Goal: Transaction & Acquisition: Purchase product/service

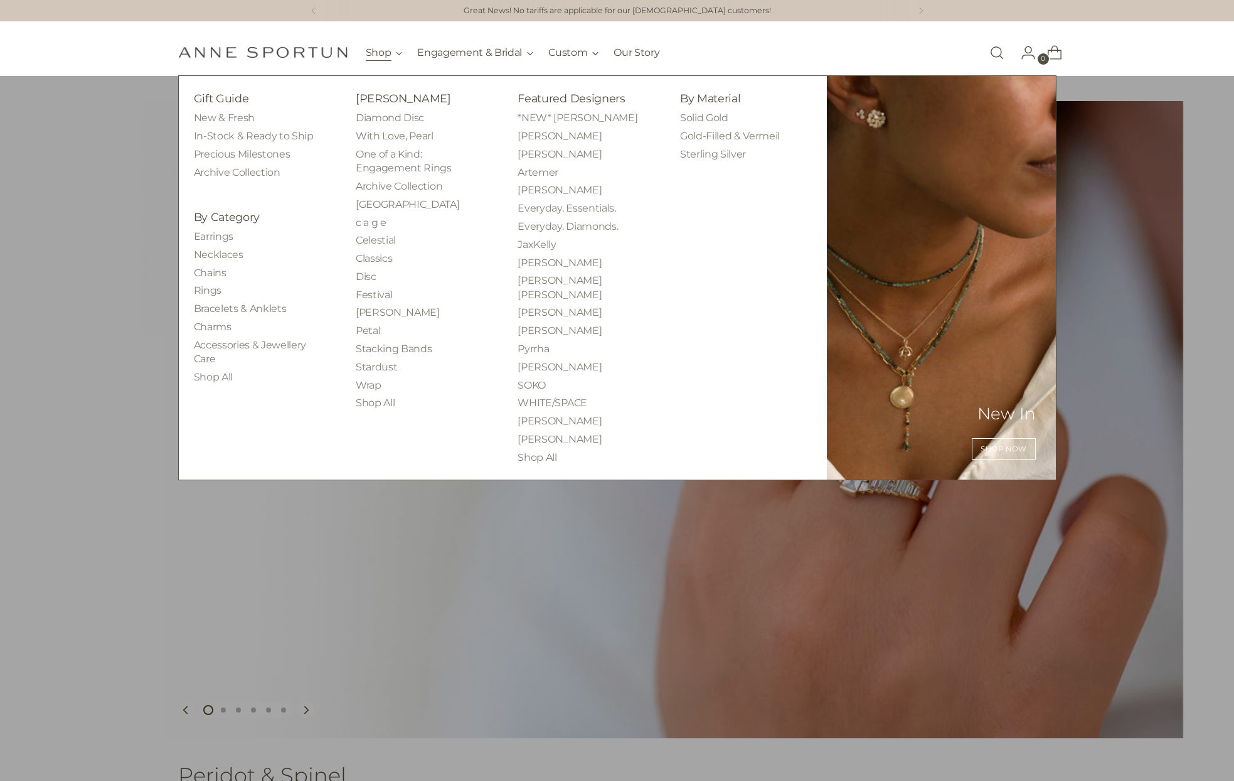
click at [400, 51] on button "Shop" at bounding box center [384, 53] width 37 height 28
click at [216, 314] on link "Bracelets & Anklets" at bounding box center [240, 308] width 93 height 12
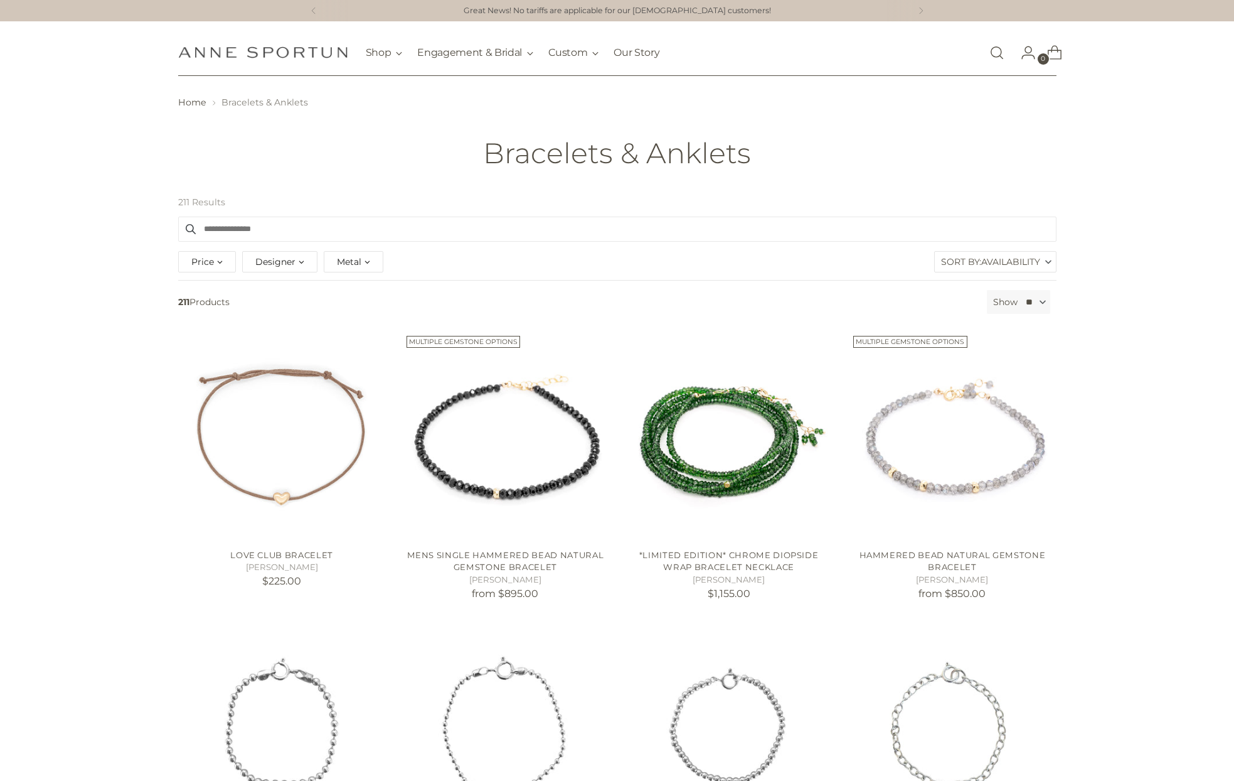
scroll to position [126, 0]
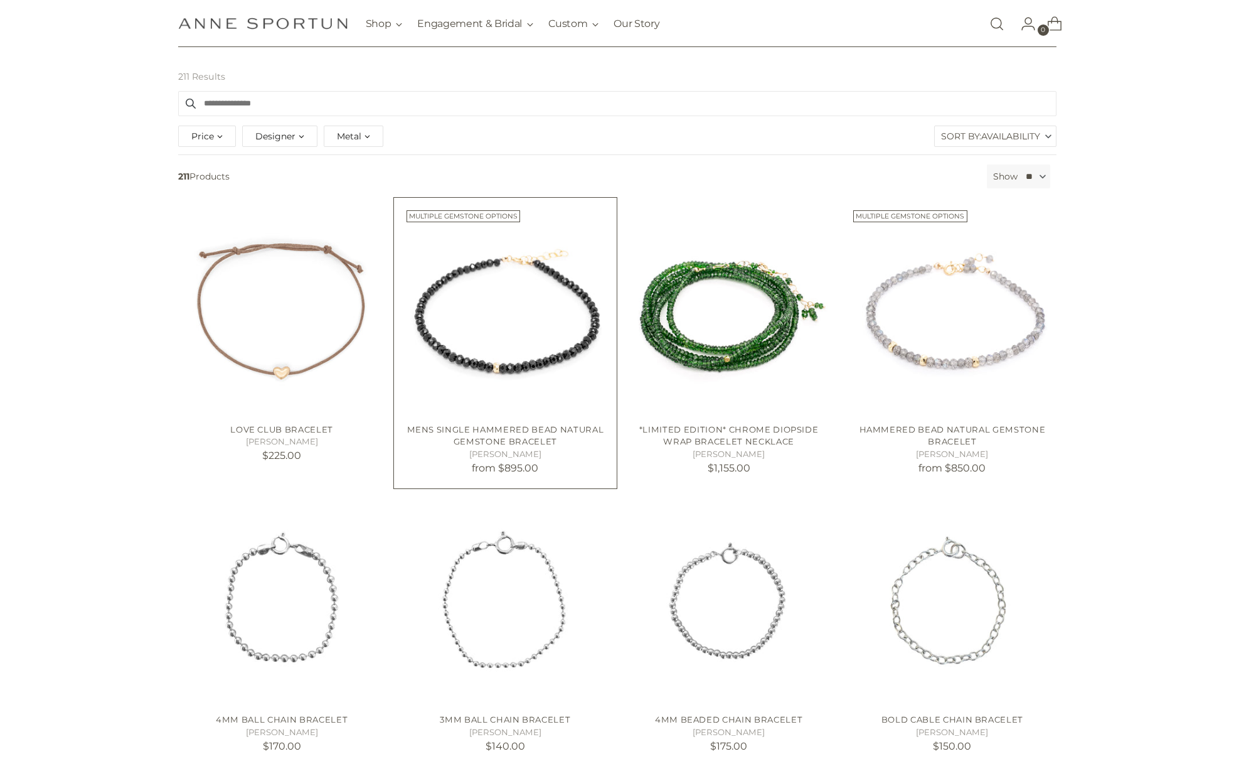
drag, startPoint x: 542, startPoint y: 468, endPoint x: 502, endPoint y: 473, distance: 40.4
click at [502, 473] on p "from $895.00" at bounding box center [506, 468] width 208 height 15
click at [92, 511] on div "211 Results Clear filters Filter By Price ** - ***** $65.00 $39,080.00 Designer…" at bounding box center [617, 722] width 1234 height 1318
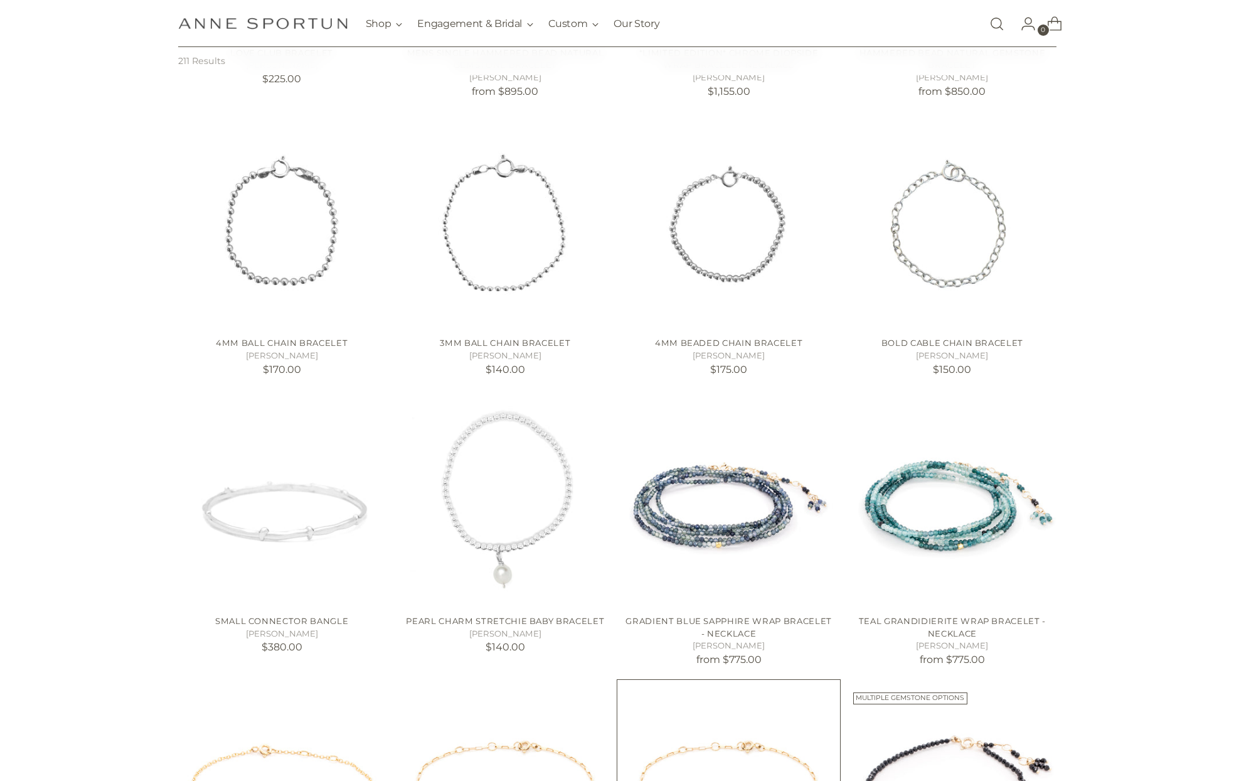
scroll to position [753, 0]
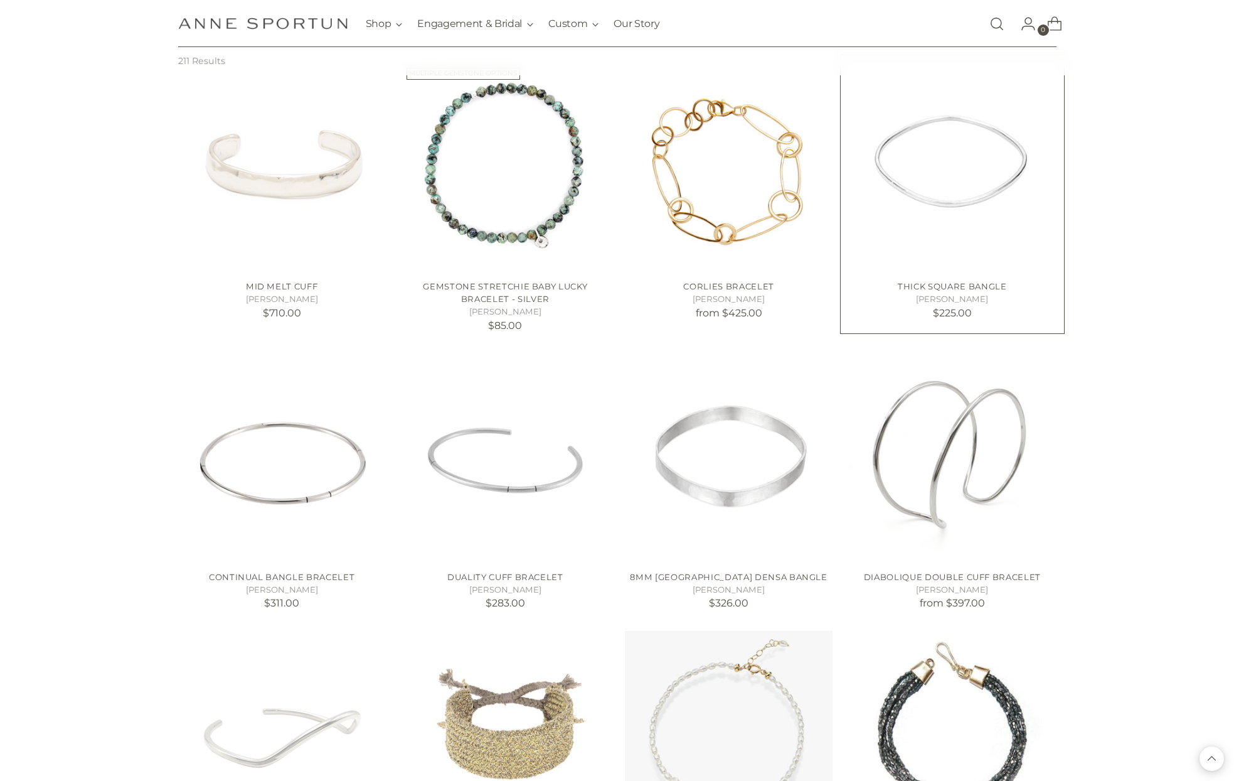
scroll to position [1945, 0]
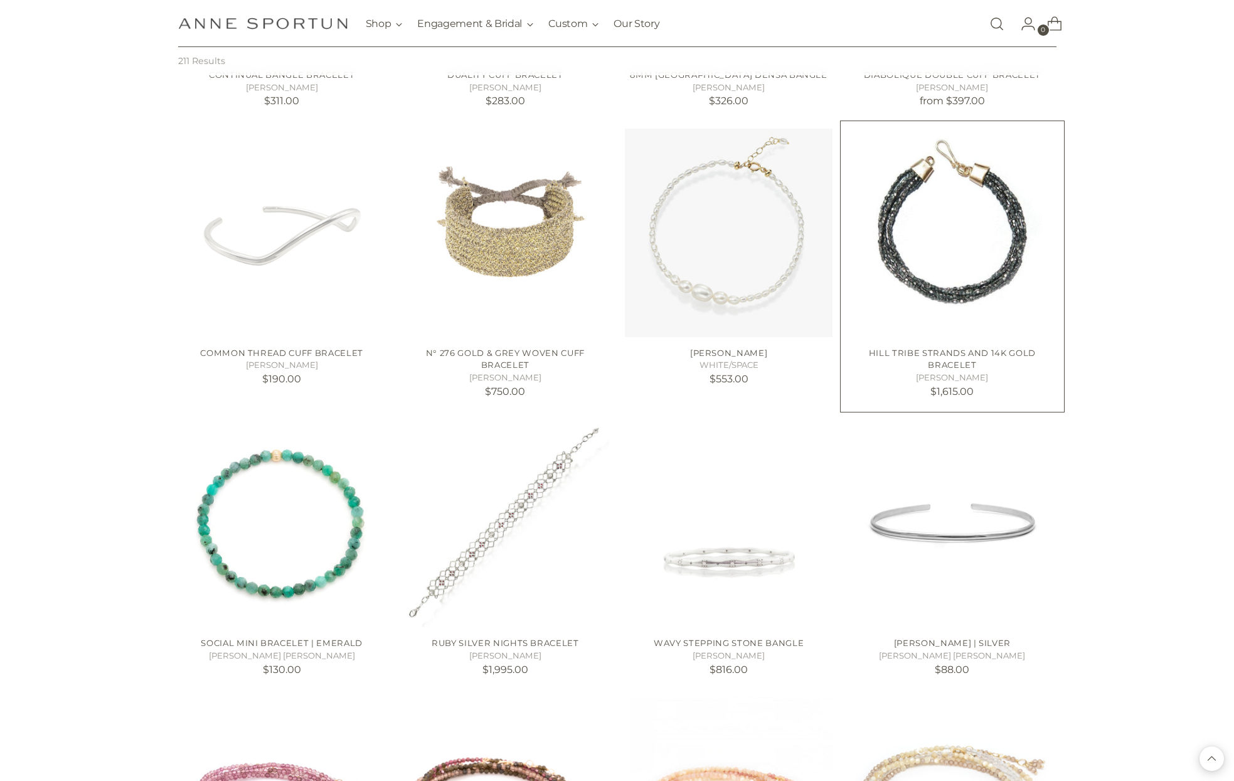
scroll to position [2447, 0]
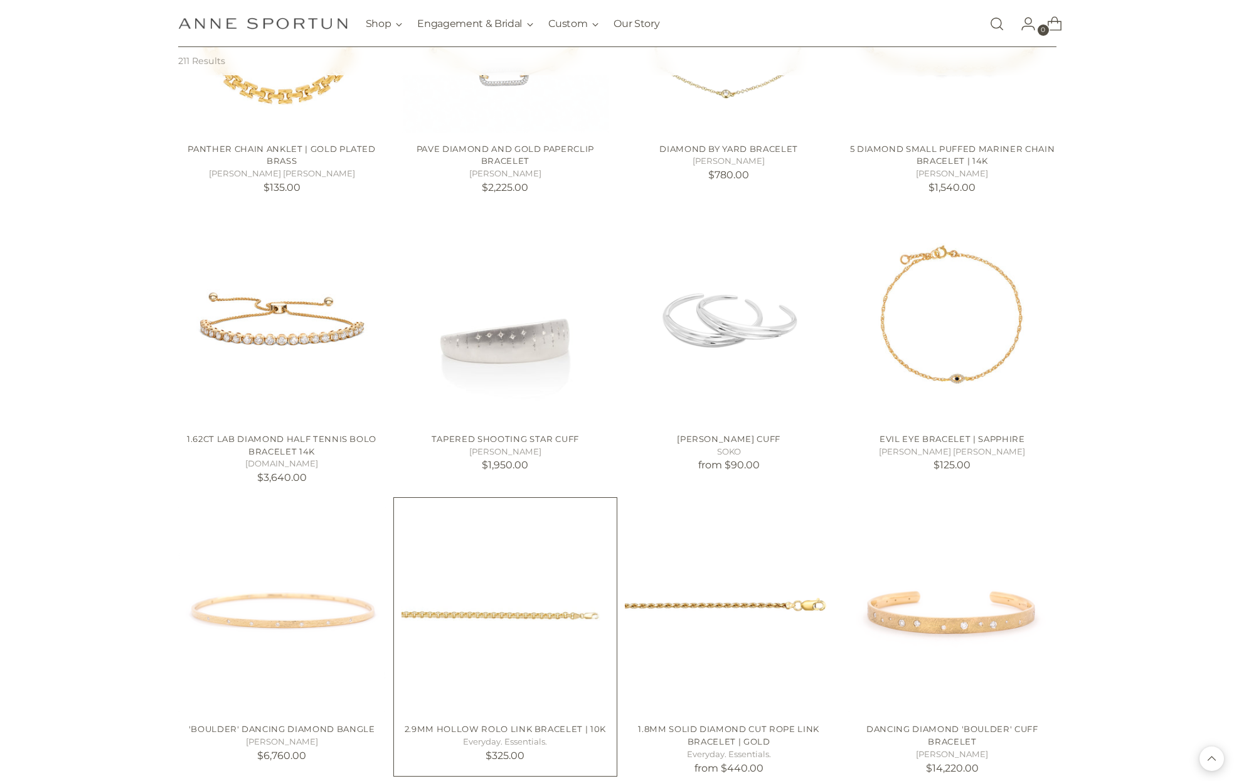
scroll to position [4457, 0]
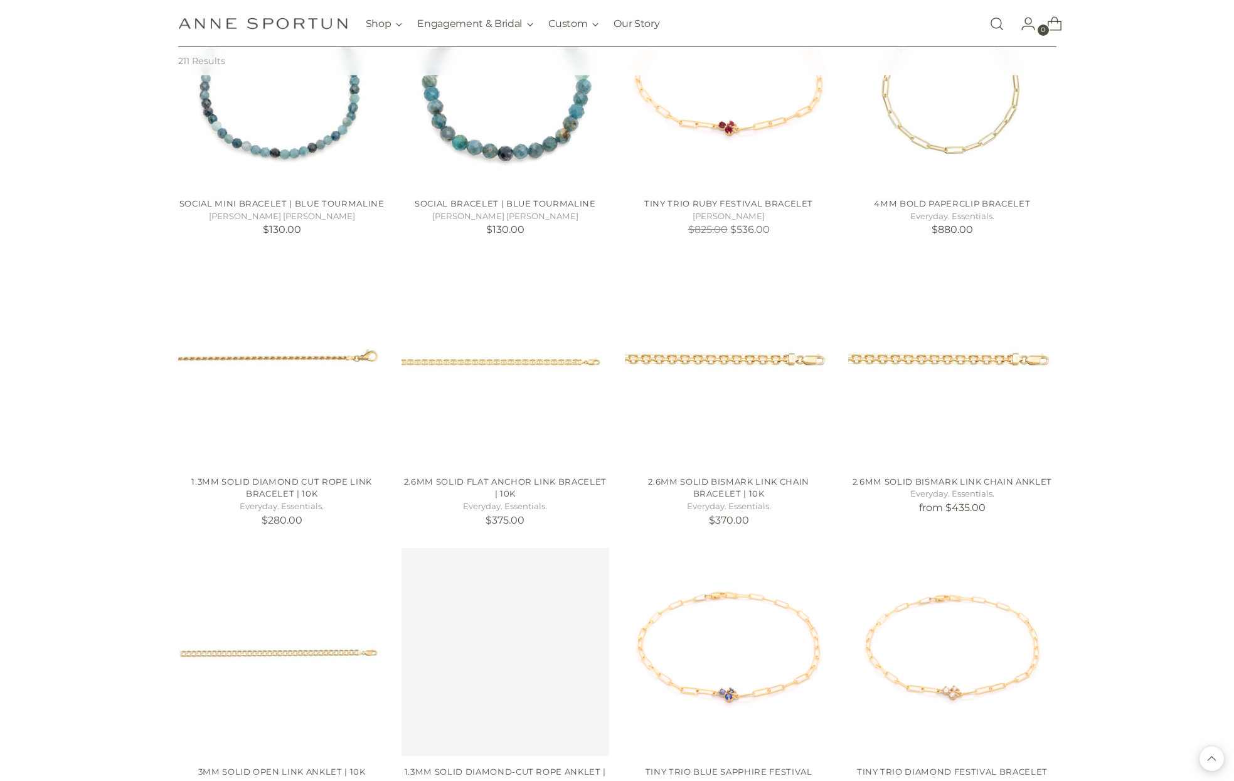
scroll to position [5399, 0]
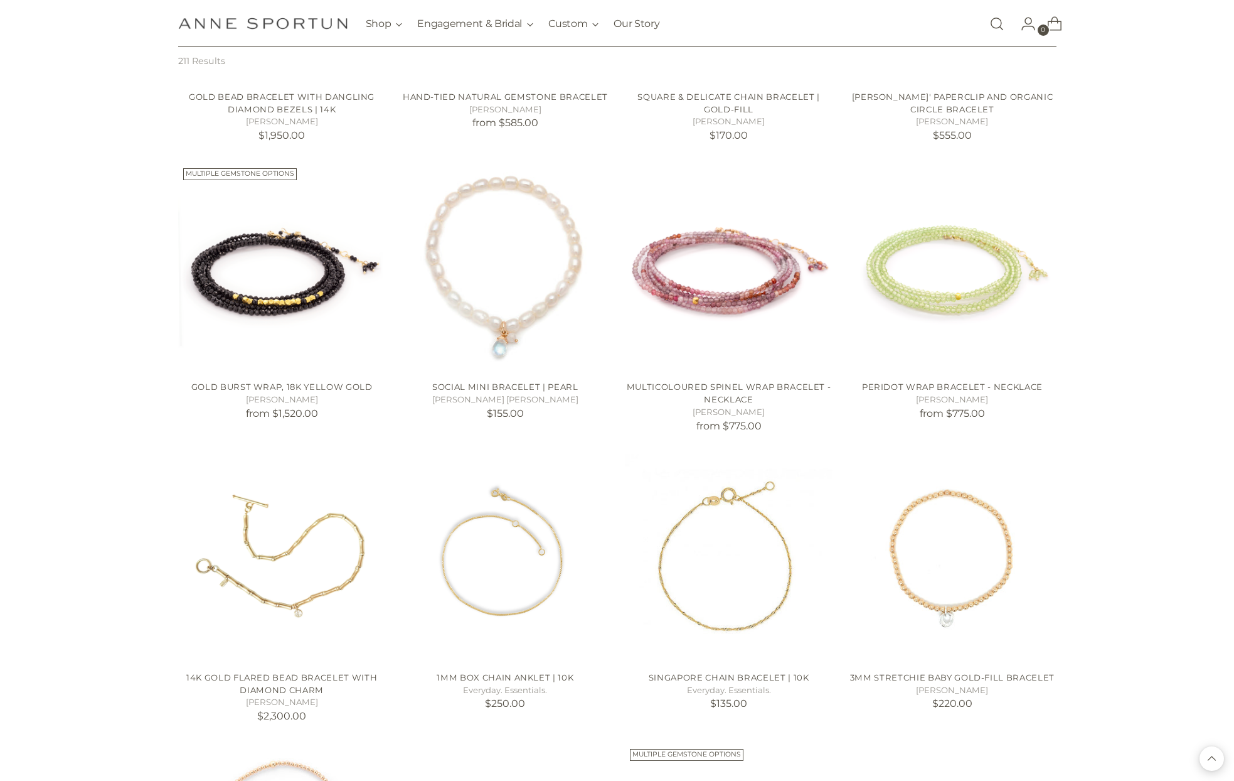
scroll to position [6528, 0]
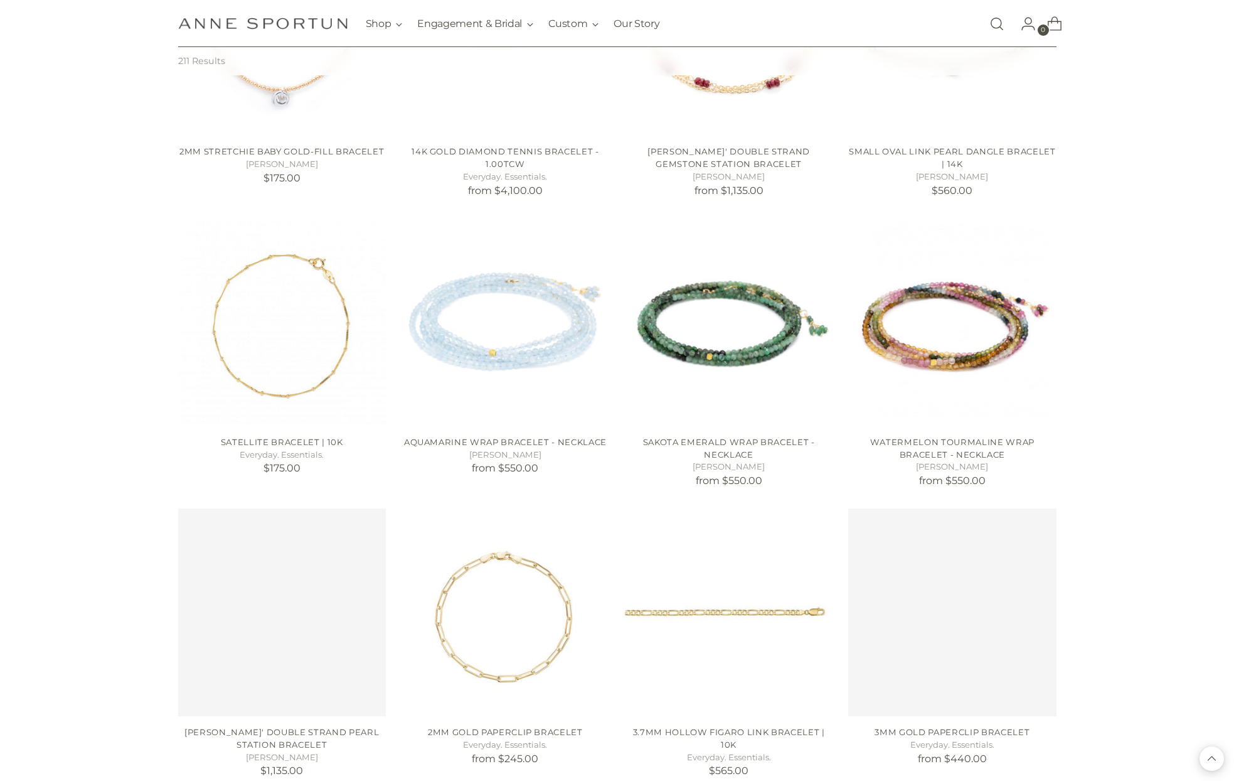
scroll to position [7595, 0]
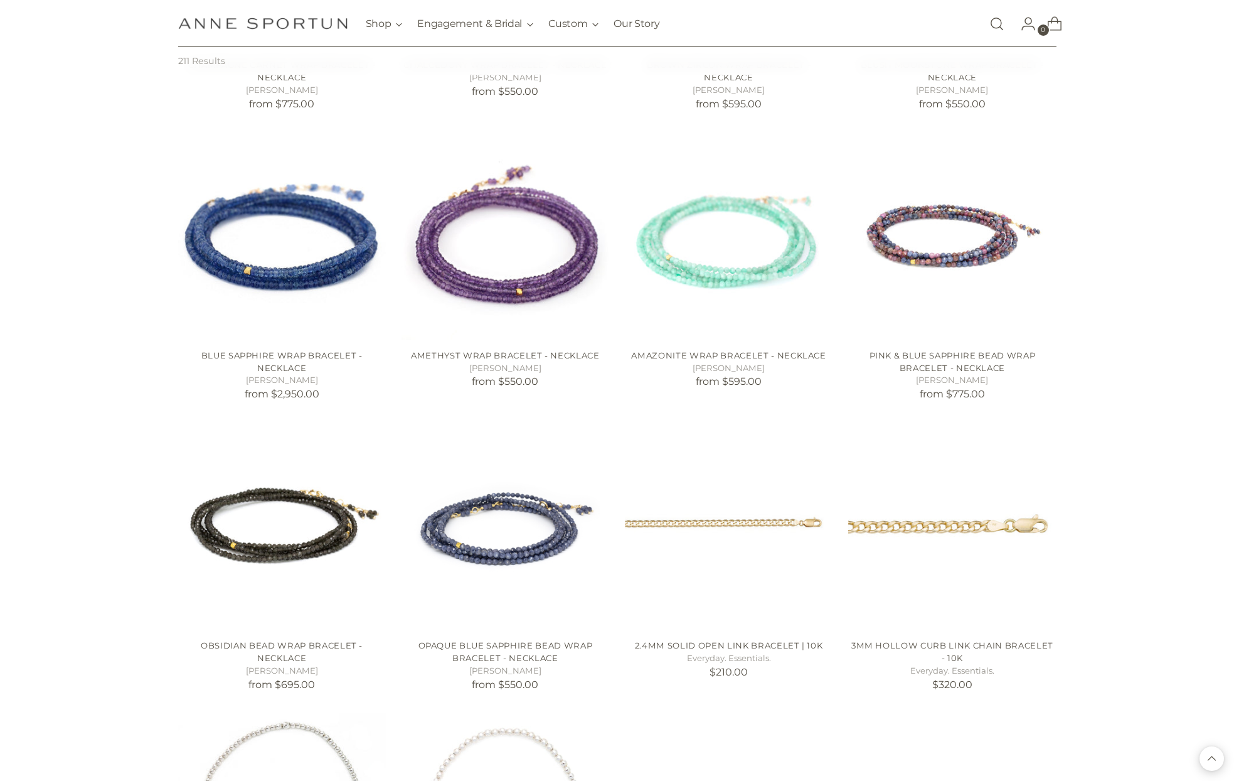
scroll to position [10218, 0]
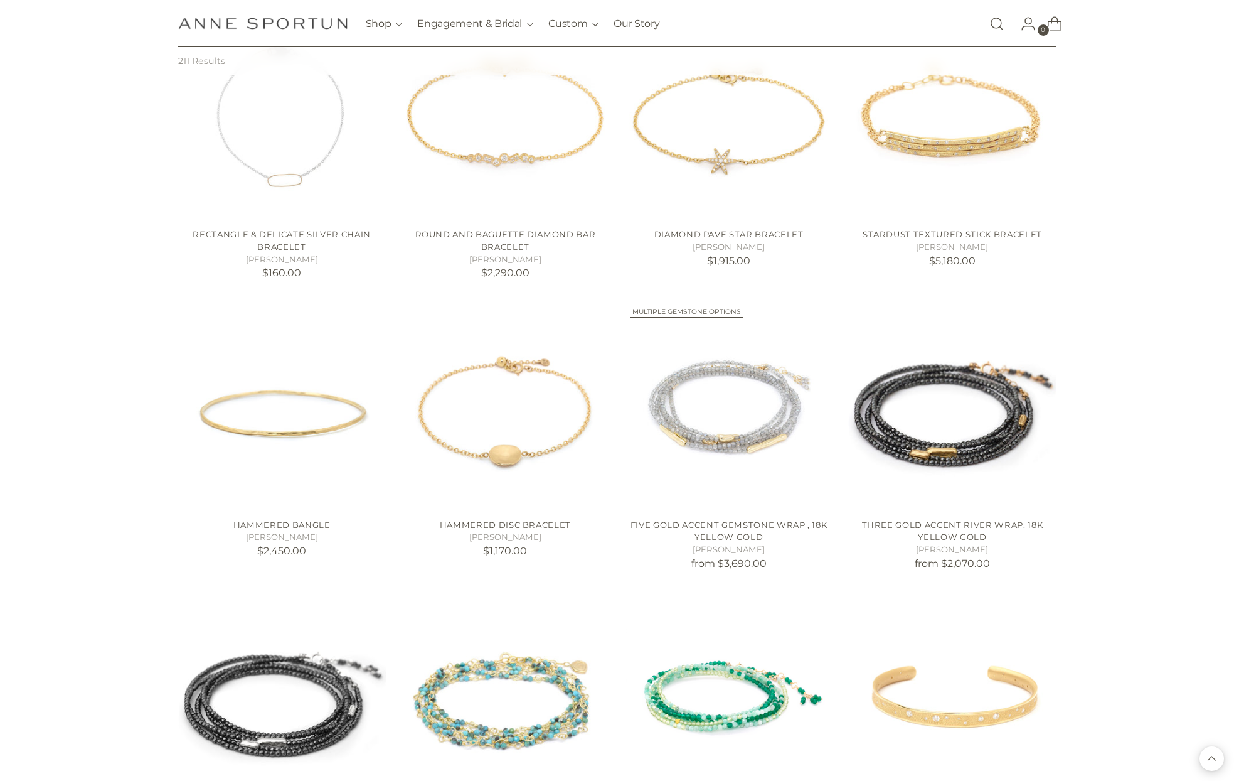
scroll to position [11222, 0]
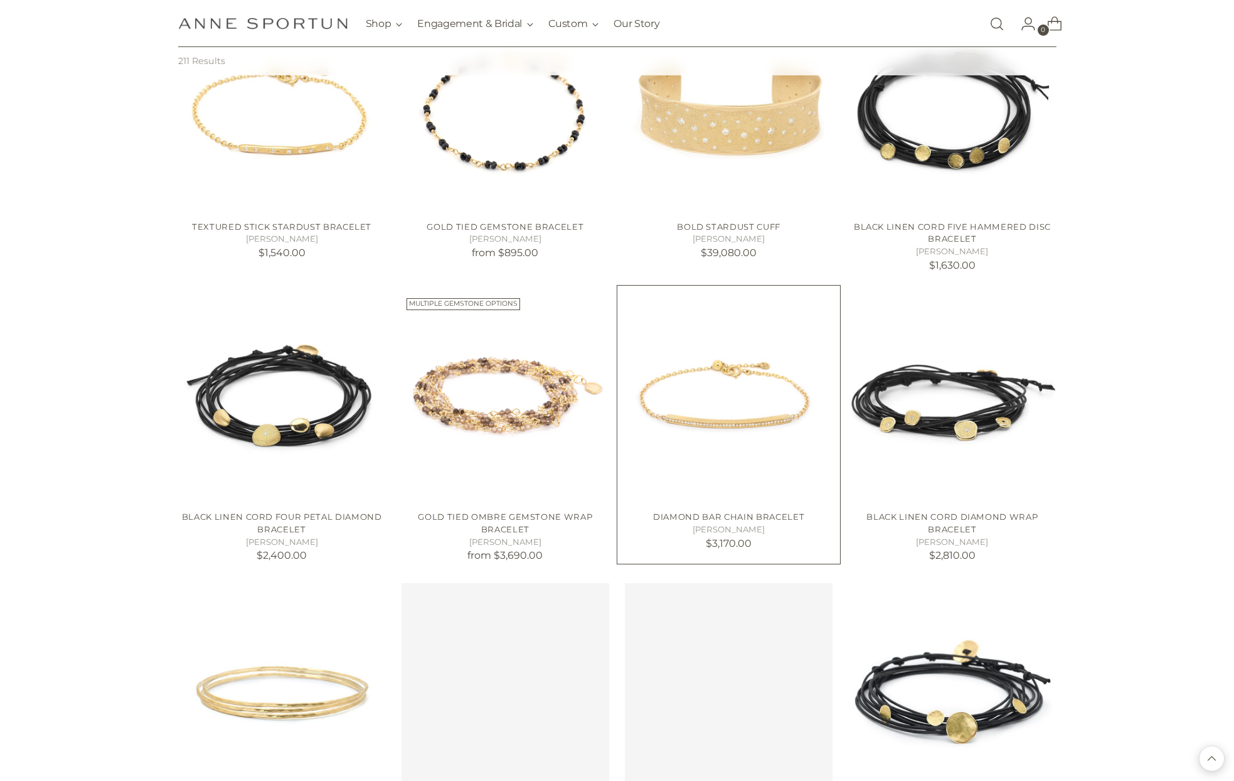
scroll to position [11661, 0]
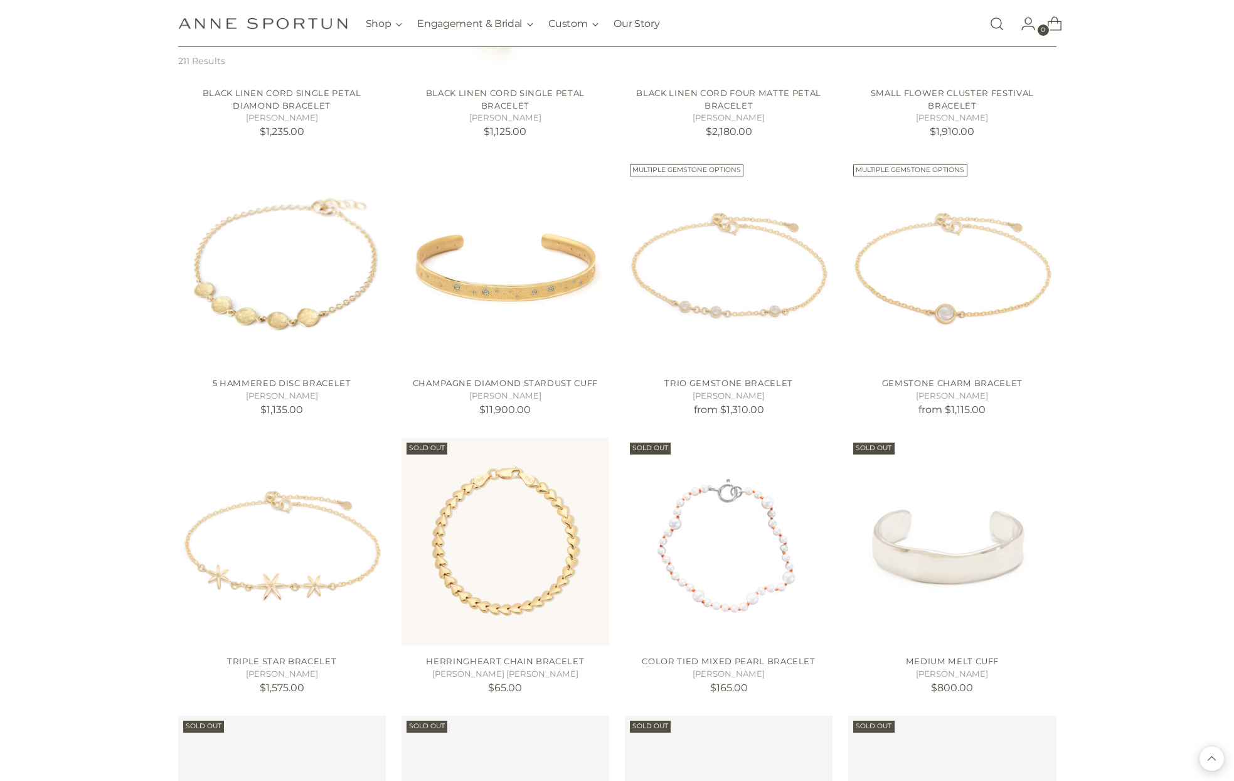
scroll to position [13293, 0]
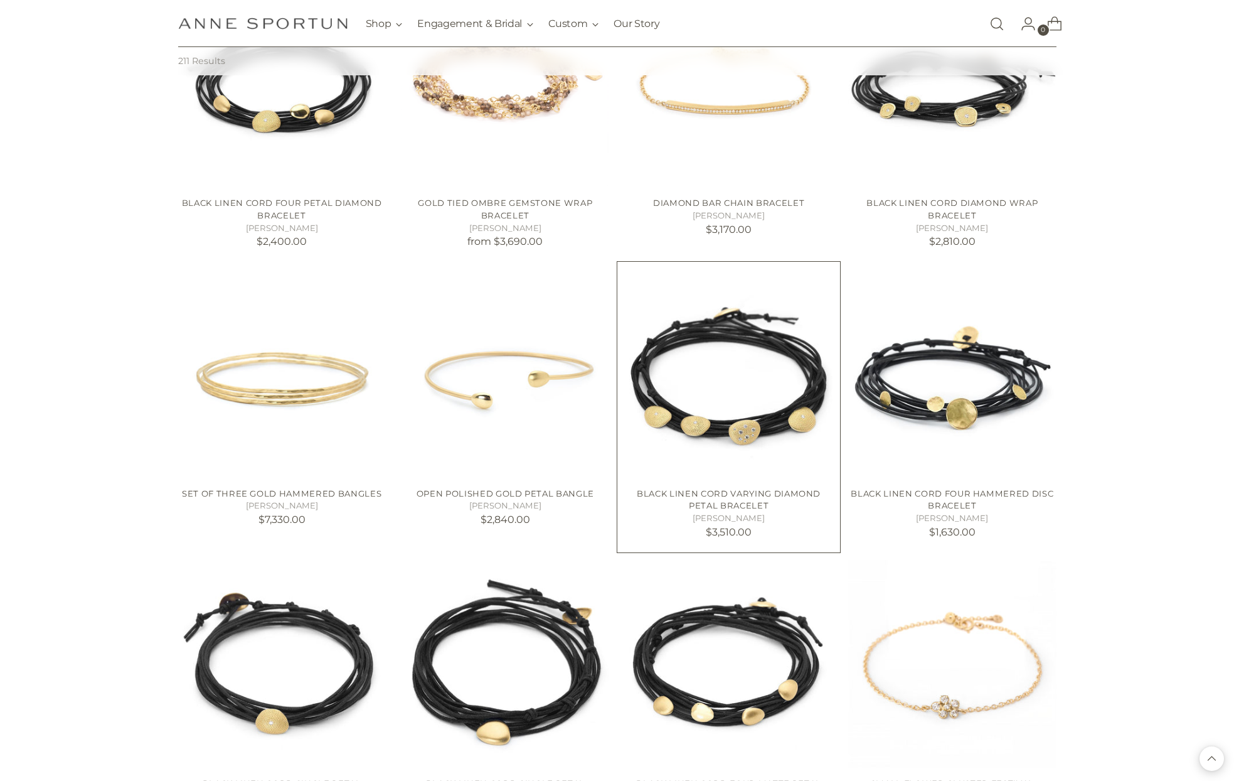
scroll to position [12477, 0]
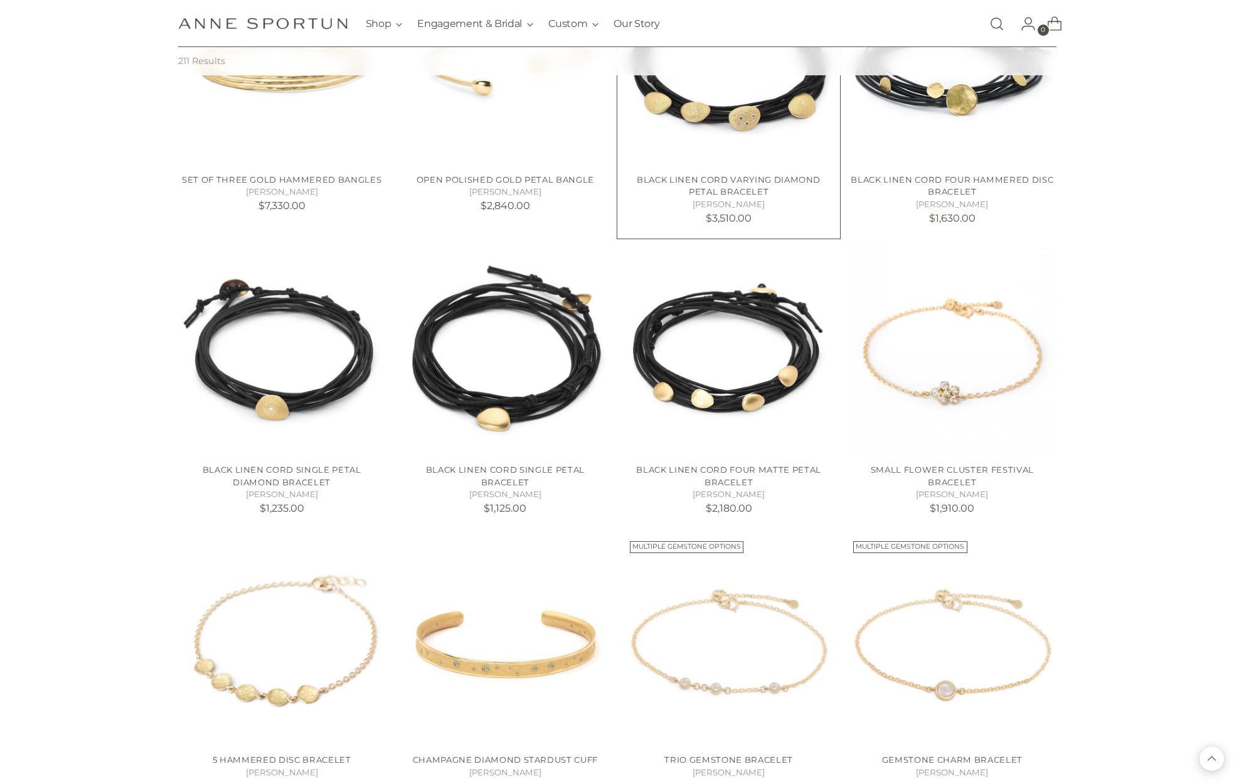
scroll to position [12791, 0]
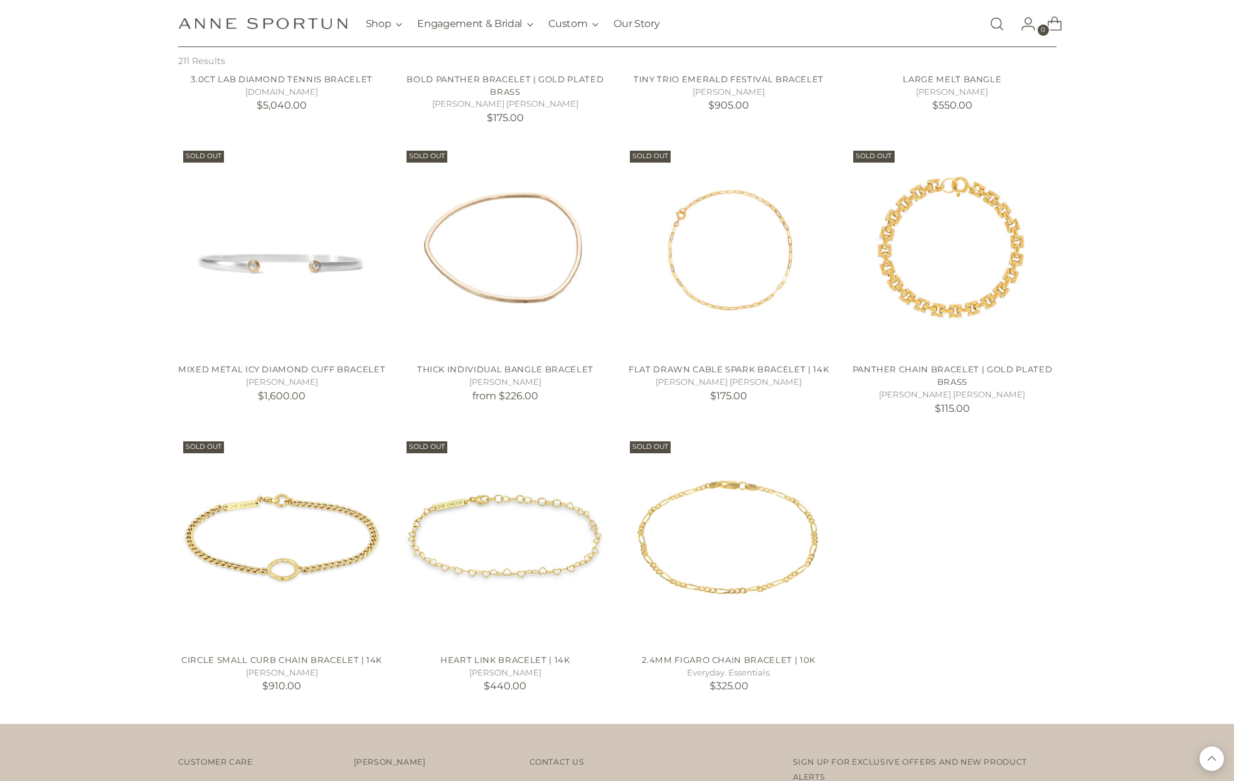
scroll to position [14799, 0]
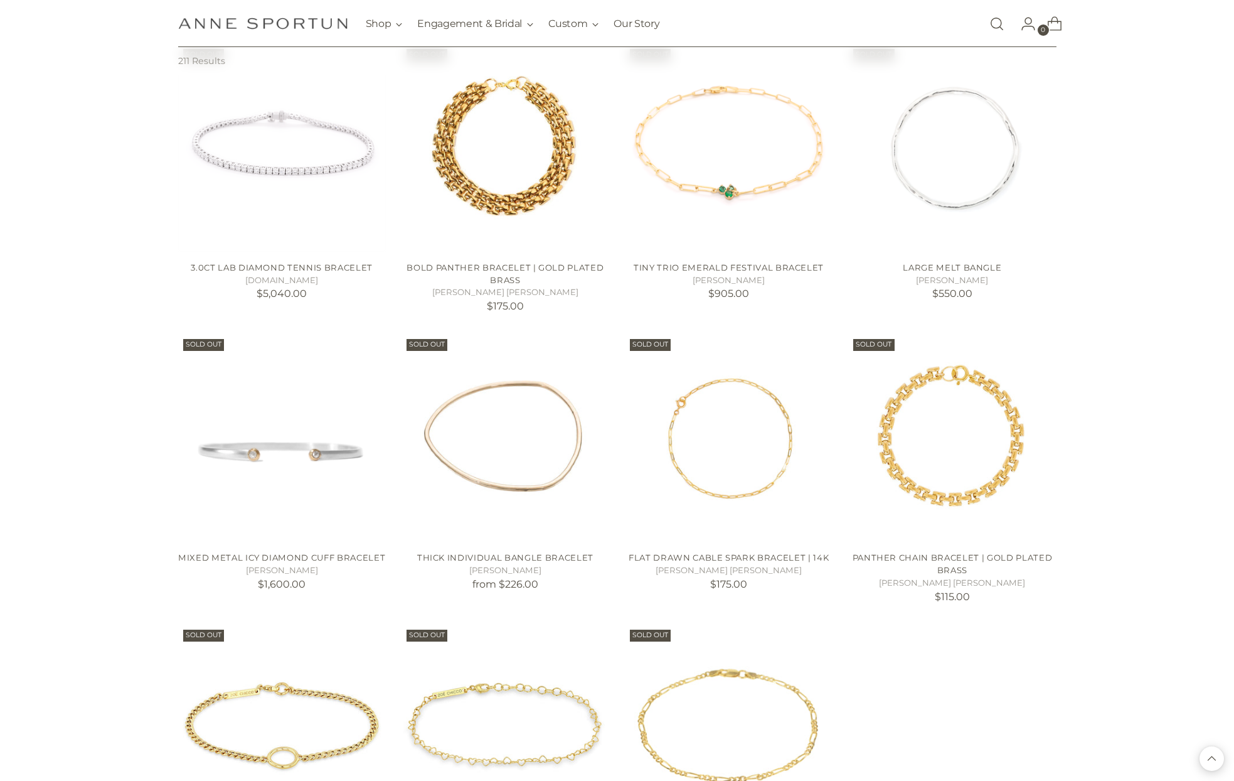
scroll to position [14987, 0]
